Goal: Navigation & Orientation: Find specific page/section

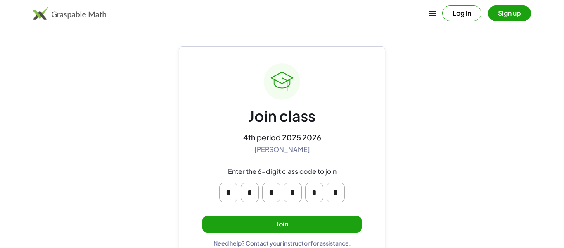
scroll to position [16, 0]
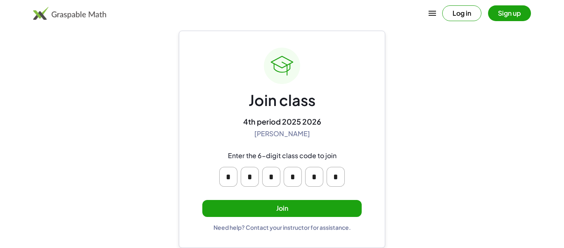
click at [269, 201] on button "Join" at bounding box center [282, 208] width 160 height 17
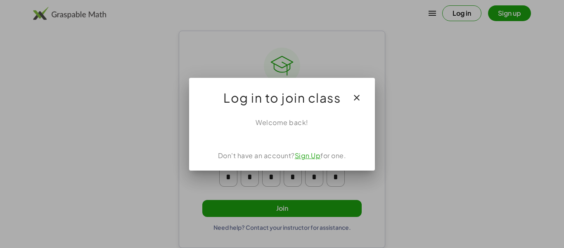
scroll to position [0, 0]
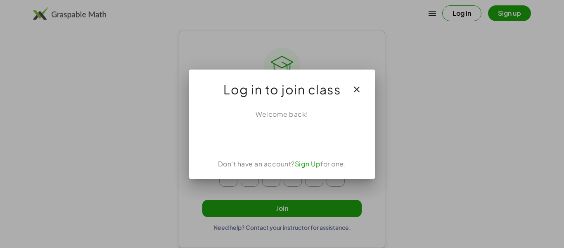
click at [305, 163] on link "Sign Up" at bounding box center [308, 163] width 26 height 9
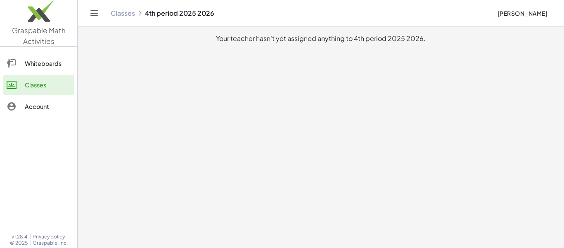
click at [100, 12] on button "Toggle navigation" at bounding box center [94, 13] width 13 height 13
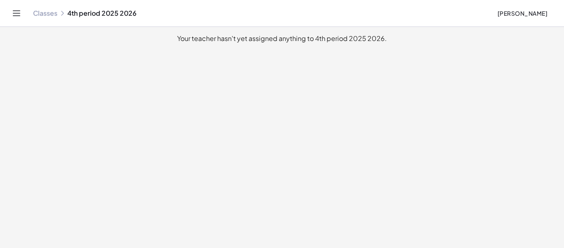
click at [21, 13] on icon "Toggle navigation" at bounding box center [17, 13] width 10 height 10
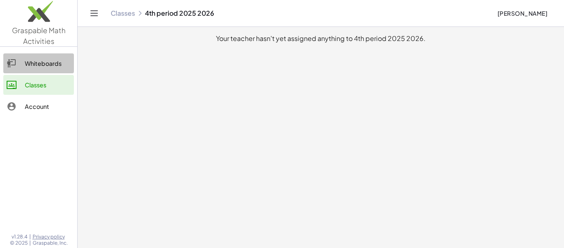
click at [31, 69] on link "Whiteboards" at bounding box center [38, 63] width 71 height 20
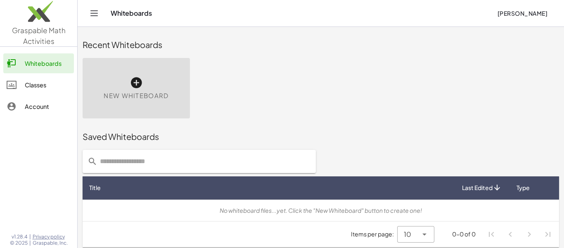
scroll to position [1, 0]
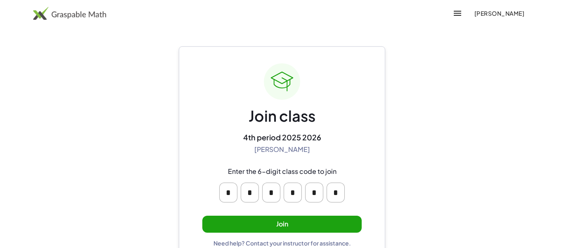
click at [305, 222] on button "Join" at bounding box center [282, 223] width 160 height 17
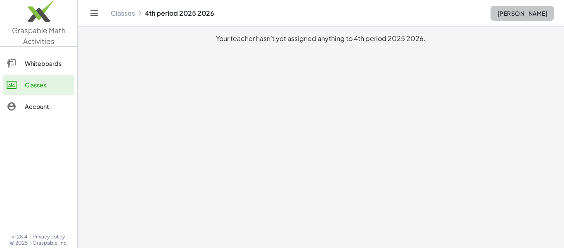
click at [516, 18] on button "[PERSON_NAME]" at bounding box center [523, 13] width 64 height 15
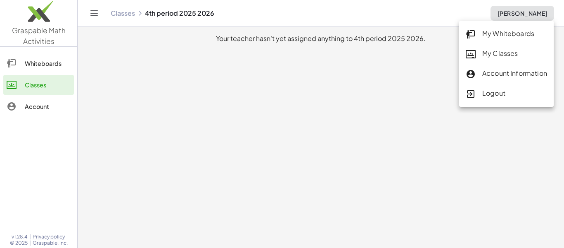
click at [510, 71] on div "Account Information" at bounding box center [506, 73] width 81 height 11
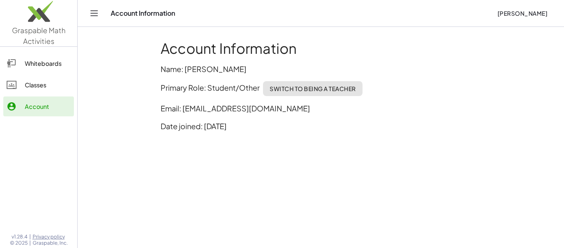
click at [95, 14] on icon "Toggle navigation" at bounding box center [94, 13] width 10 height 10
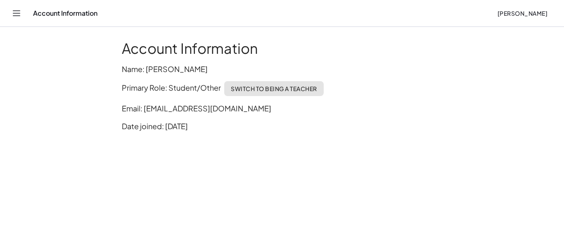
click at [12, 15] on icon "Toggle navigation" at bounding box center [17, 13] width 10 height 10
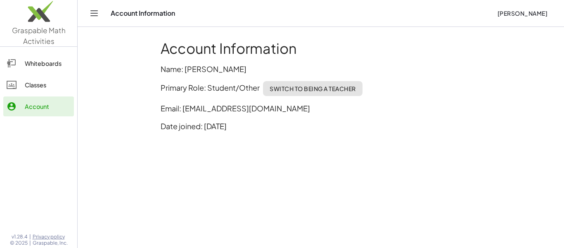
click at [29, 65] on div "Whiteboards" at bounding box center [48, 63] width 46 height 10
